Goal: Transaction & Acquisition: Purchase product/service

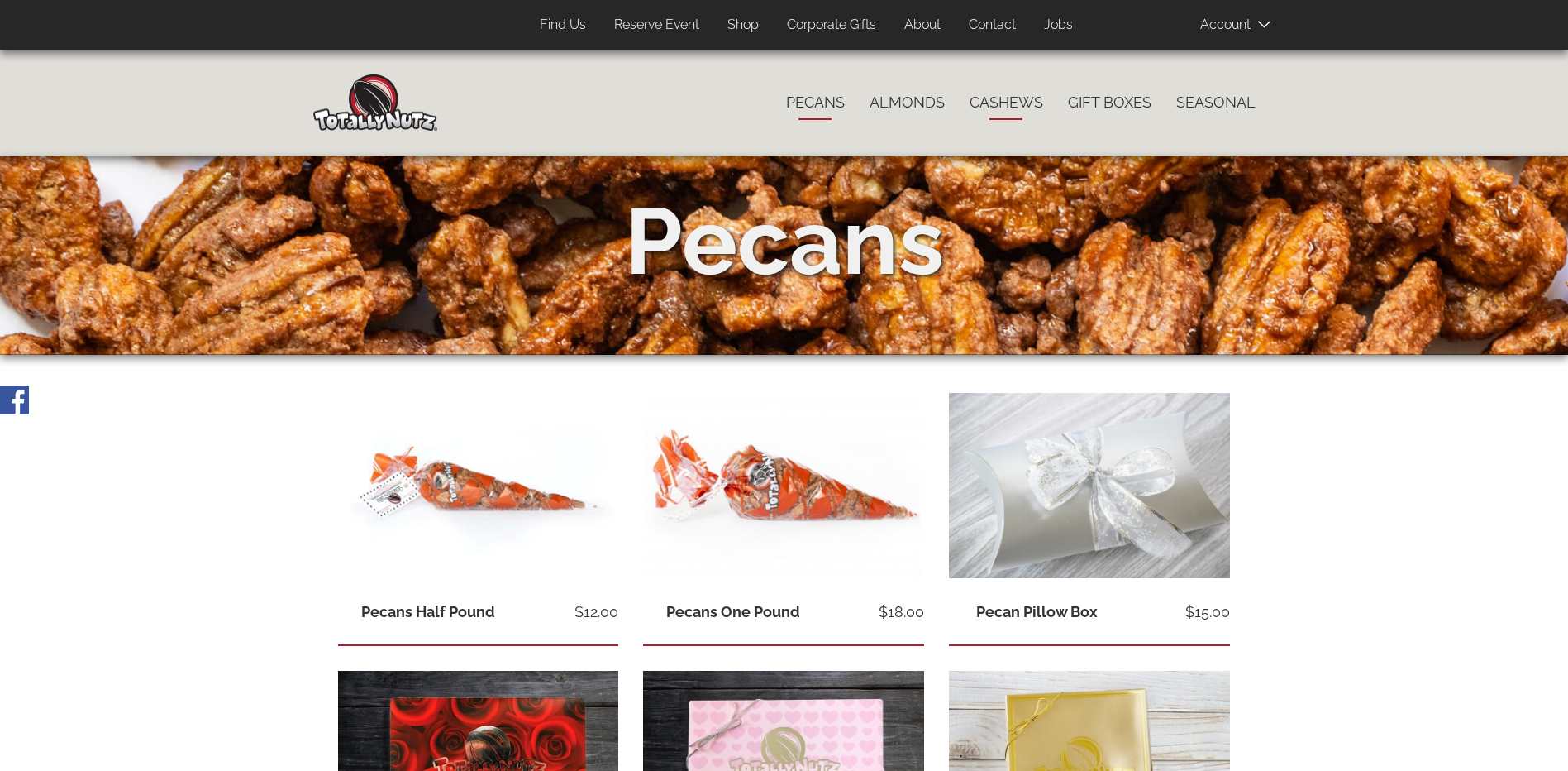
click at [1022, 101] on link "Cashews" at bounding box center [1006, 102] width 99 height 35
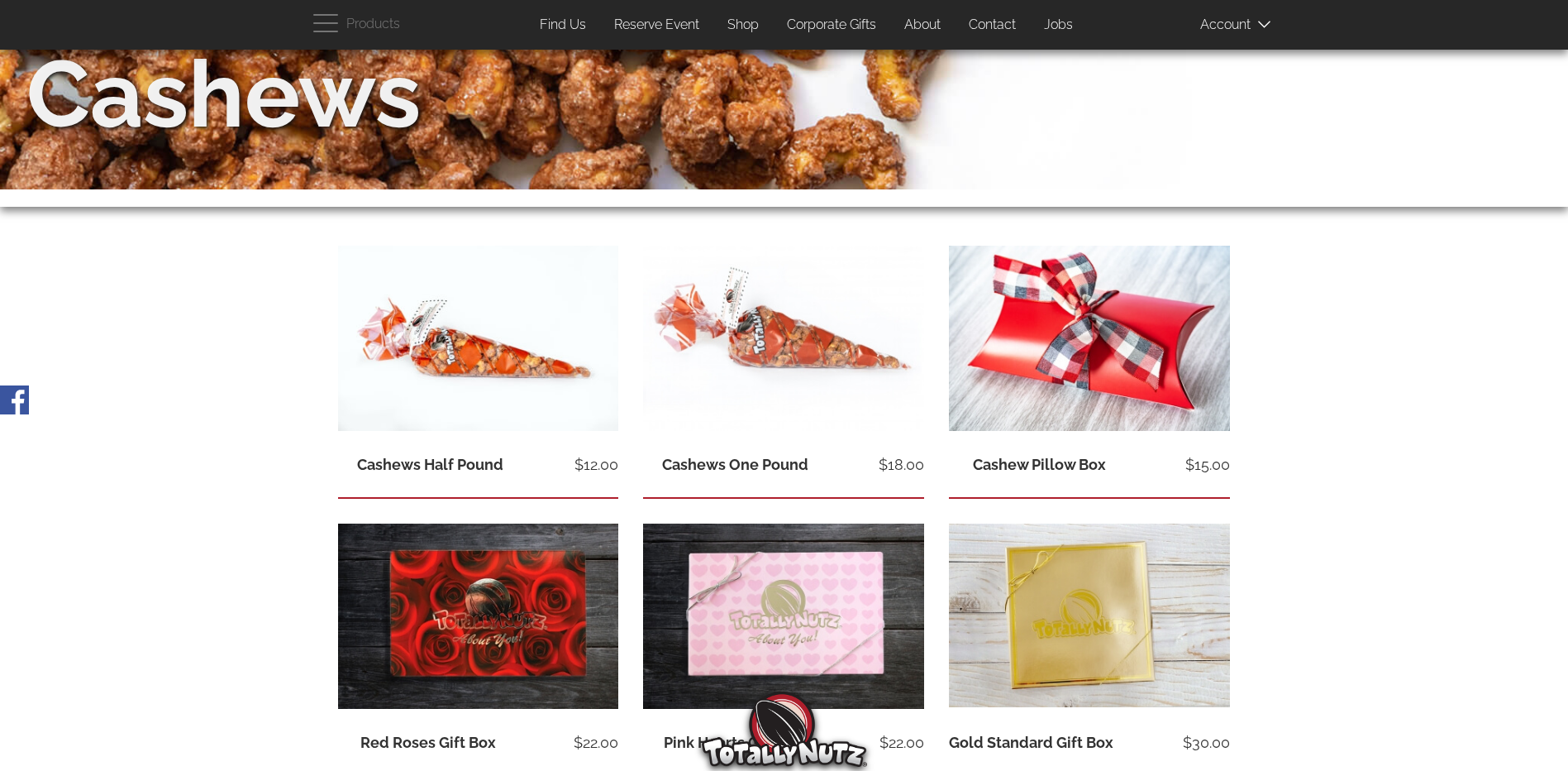
scroll to position [166, 0]
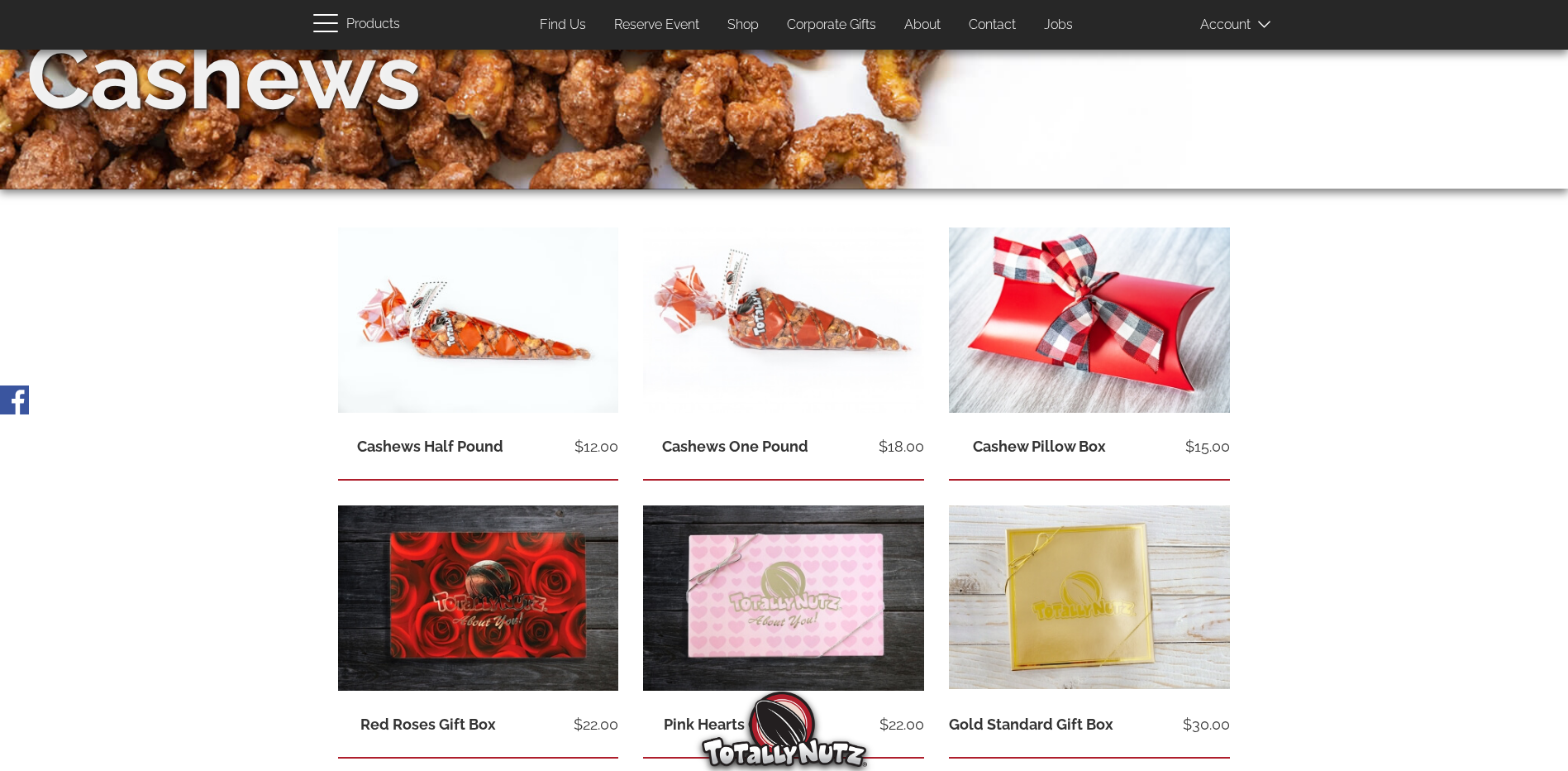
click at [332, 19] on span "button" at bounding box center [330, 22] width 33 height 20
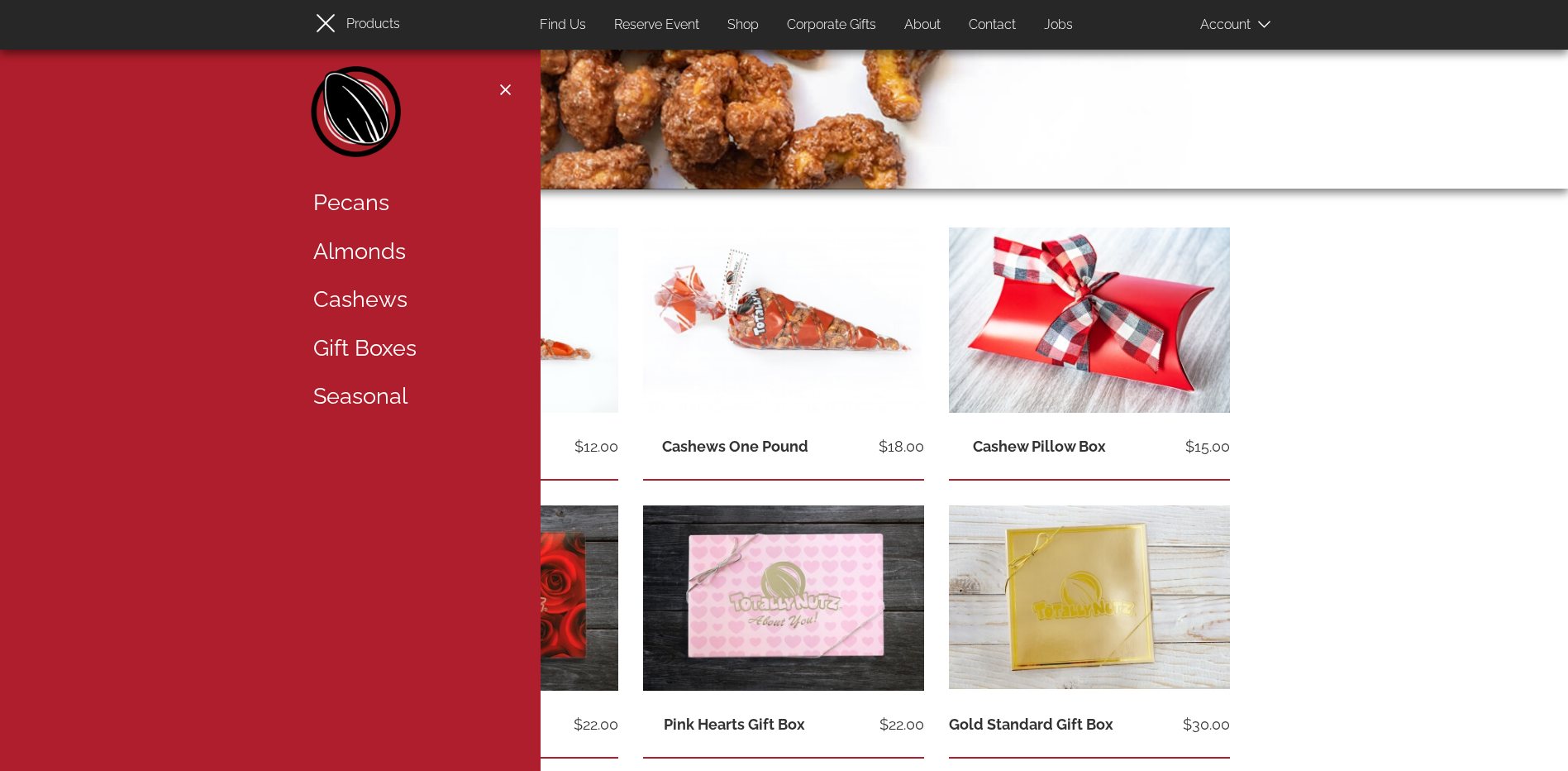
click at [372, 354] on link "Gift Boxes" at bounding box center [408, 348] width 215 height 49
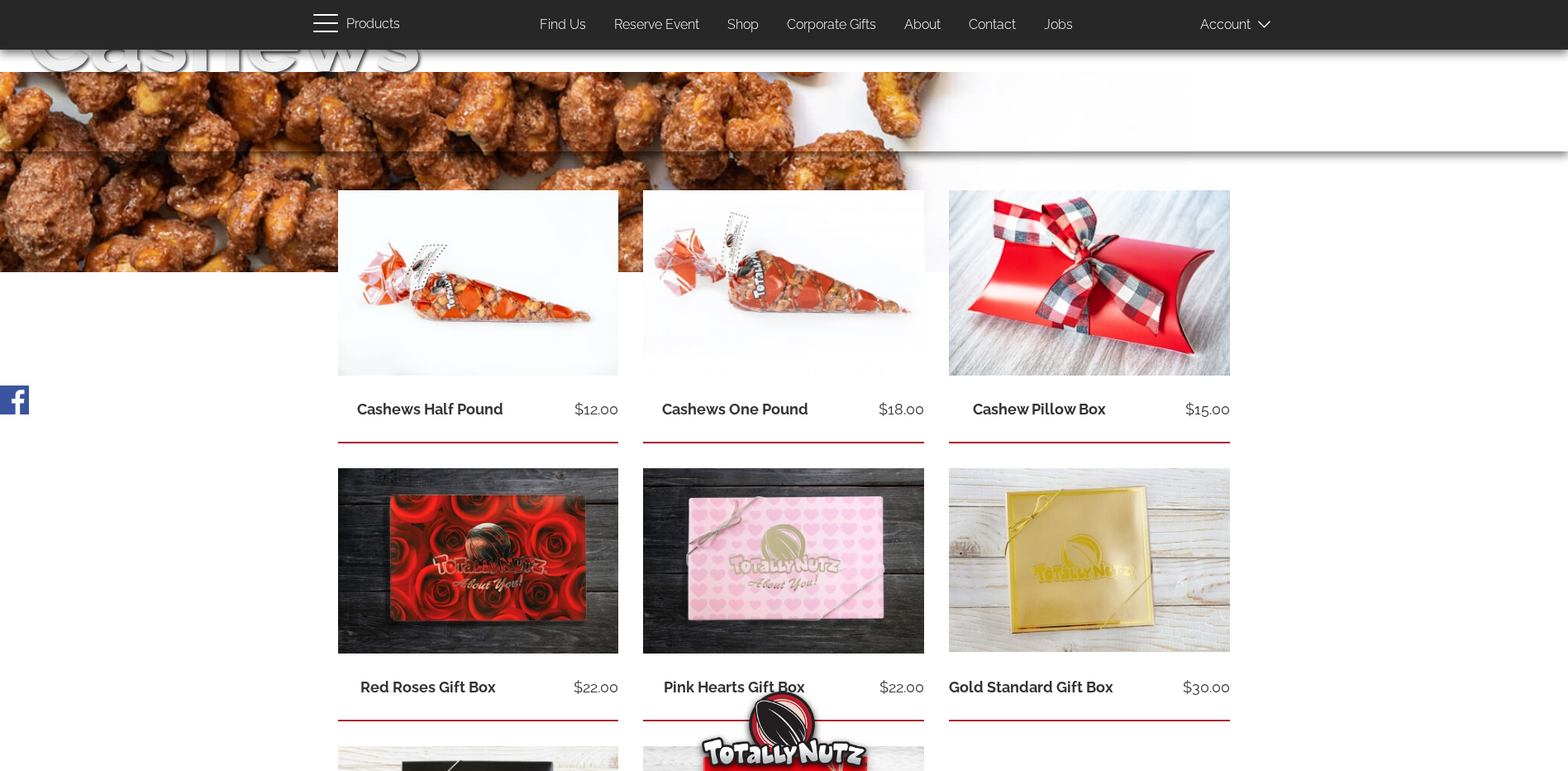
scroll to position [83, 0]
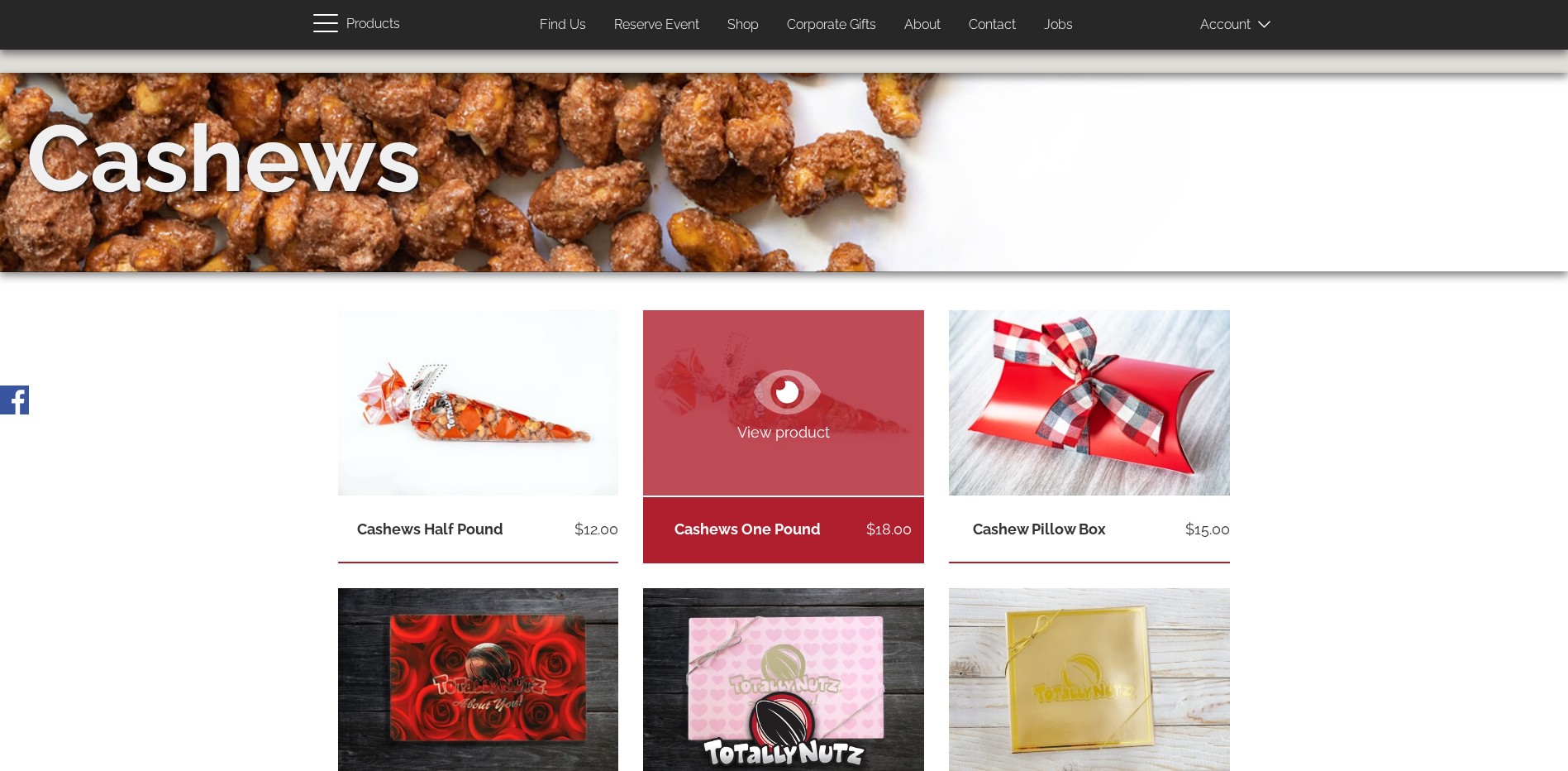
click at [772, 523] on link "Cashews One Pound" at bounding box center [748, 529] width 146 height 18
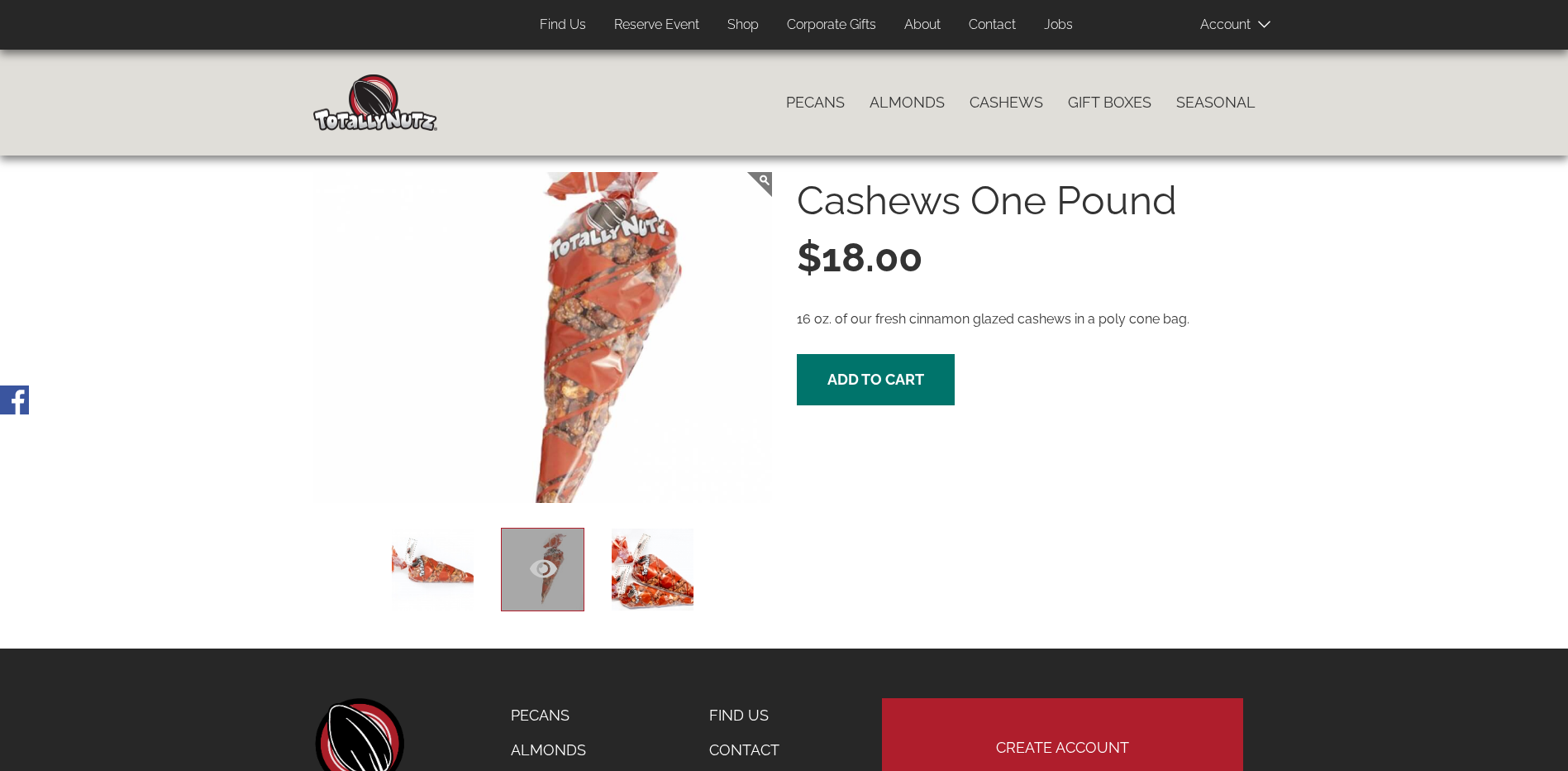
click at [1230, 23] on span at bounding box center [1241, 24] width 83 height 33
